Goal: Transaction & Acquisition: Download file/media

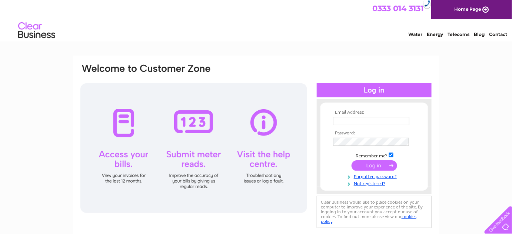
type input "custombuilt2001@aol.com"
click at [378, 166] on input "submit" at bounding box center [374, 165] width 46 height 10
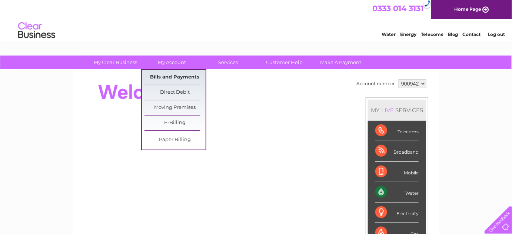
click at [160, 80] on link "Bills and Payments" at bounding box center [174, 77] width 61 height 15
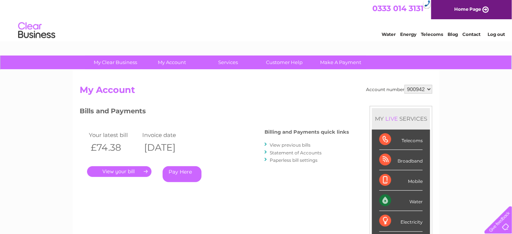
click at [125, 170] on link "." at bounding box center [119, 171] width 64 height 11
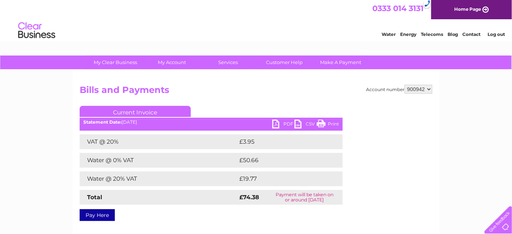
click at [281, 127] on link "PDF" at bounding box center [283, 125] width 22 height 11
click at [417, 91] on select "900942 900943 919188" at bounding box center [418, 89] width 28 height 9
select select "900943"
click at [405, 85] on select "900942 900943 919188" at bounding box center [418, 89] width 28 height 9
click at [282, 125] on link "PDF" at bounding box center [283, 125] width 22 height 11
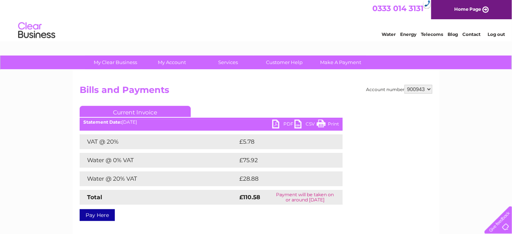
click at [423, 86] on select "900942 900943 919188" at bounding box center [418, 89] width 28 height 9
select select "919188"
click at [405, 85] on select "900942 900943 919188" at bounding box center [418, 89] width 28 height 9
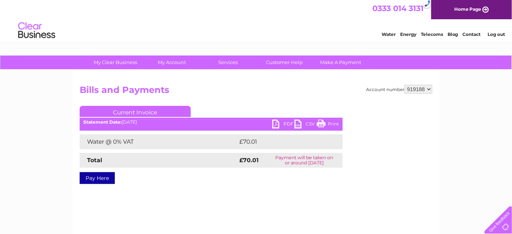
click at [282, 123] on link "PDF" at bounding box center [283, 125] width 22 height 11
